Goal: Task Accomplishment & Management: Manage account settings

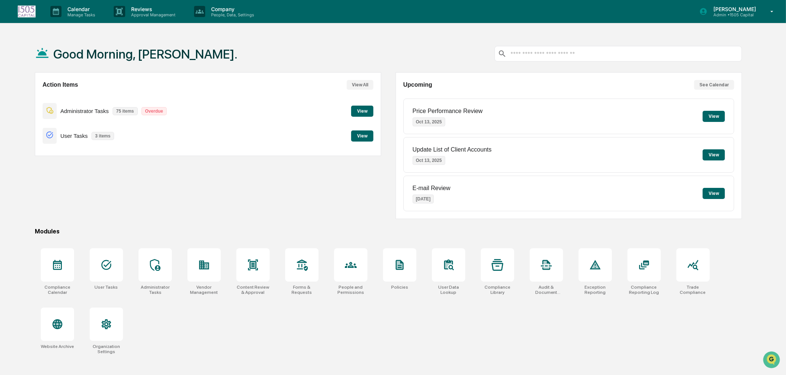
click at [231, 21] on div "Company People, Data, Settings" at bounding box center [227, 11] width 79 height 23
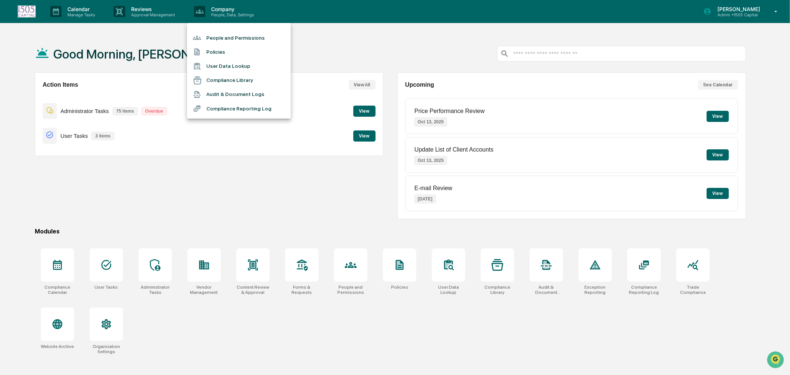
click at [223, 38] on li "People and Permissions" at bounding box center [239, 38] width 104 height 14
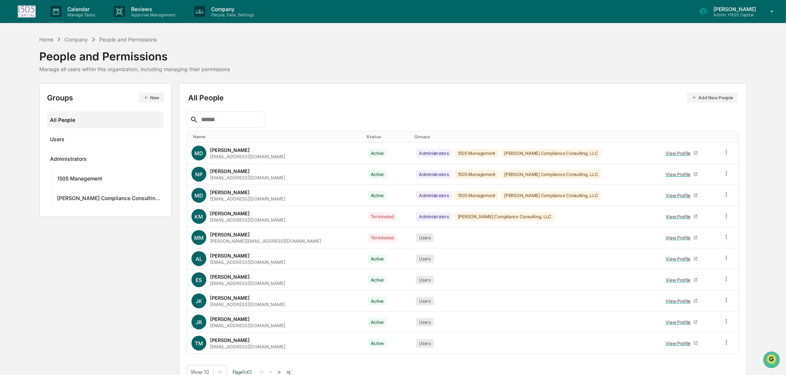
click at [9, 9] on div "Calendar Manage Tasks Reviews Approval Management Company People, Data, Setting…" at bounding box center [393, 11] width 786 height 23
click at [24, 8] on img at bounding box center [27, 12] width 18 height 12
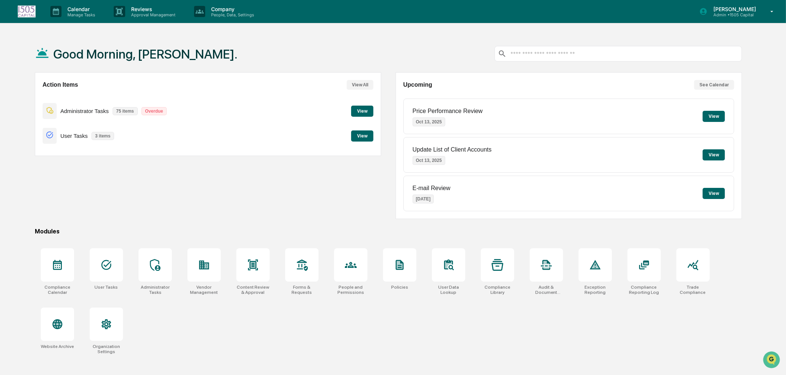
click at [737, 9] on p "[PERSON_NAME]" at bounding box center [734, 9] width 52 height 6
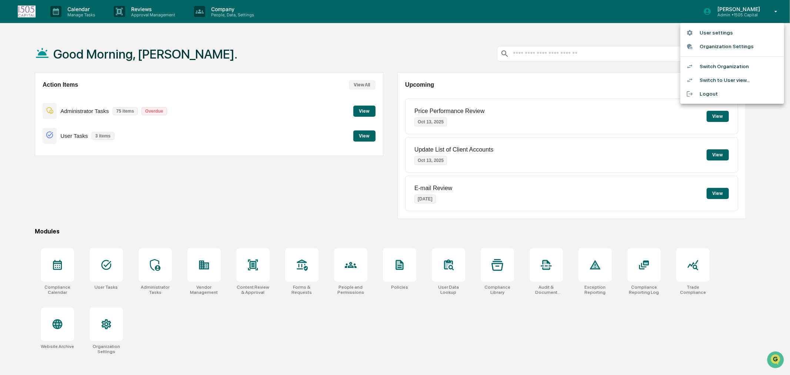
click at [713, 63] on li "Switch Organization" at bounding box center [733, 67] width 104 height 14
